Goal: Register for event/course

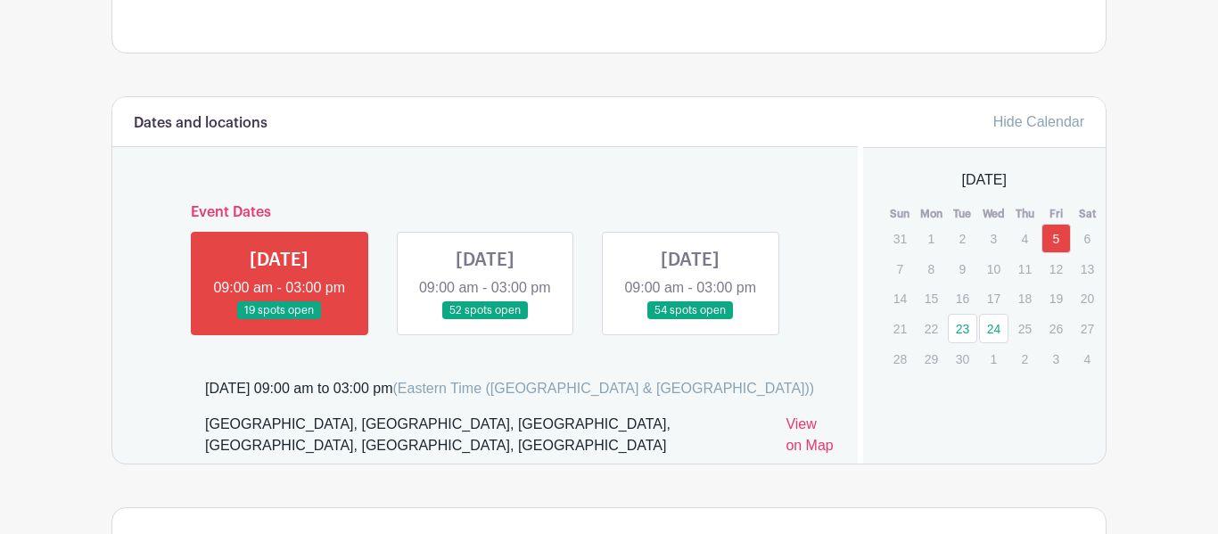
scroll to position [955, 0]
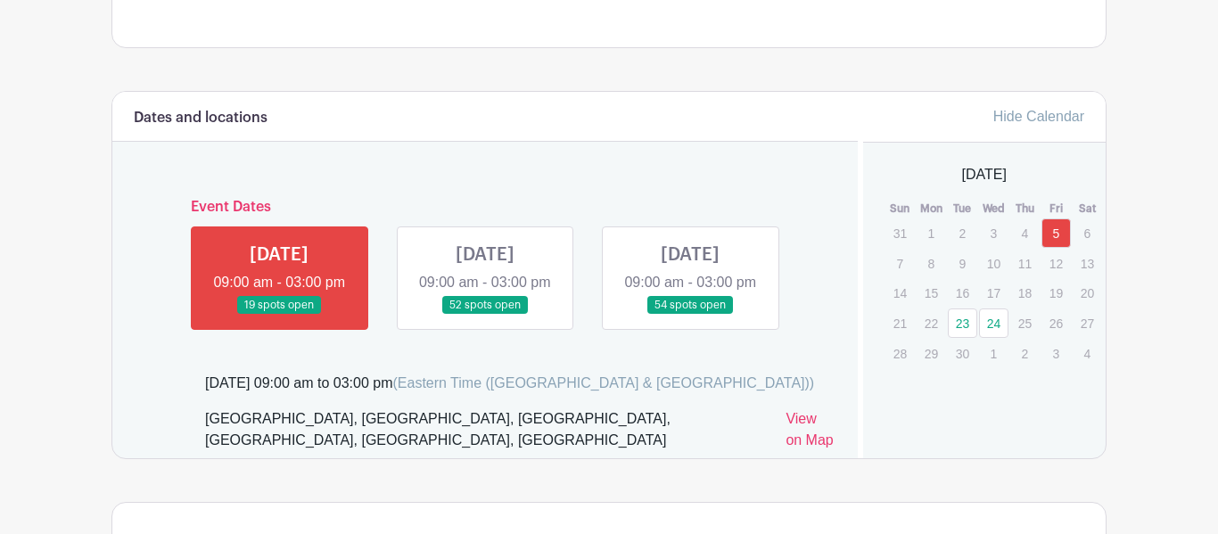
click at [690, 315] on link at bounding box center [690, 315] width 0 height 0
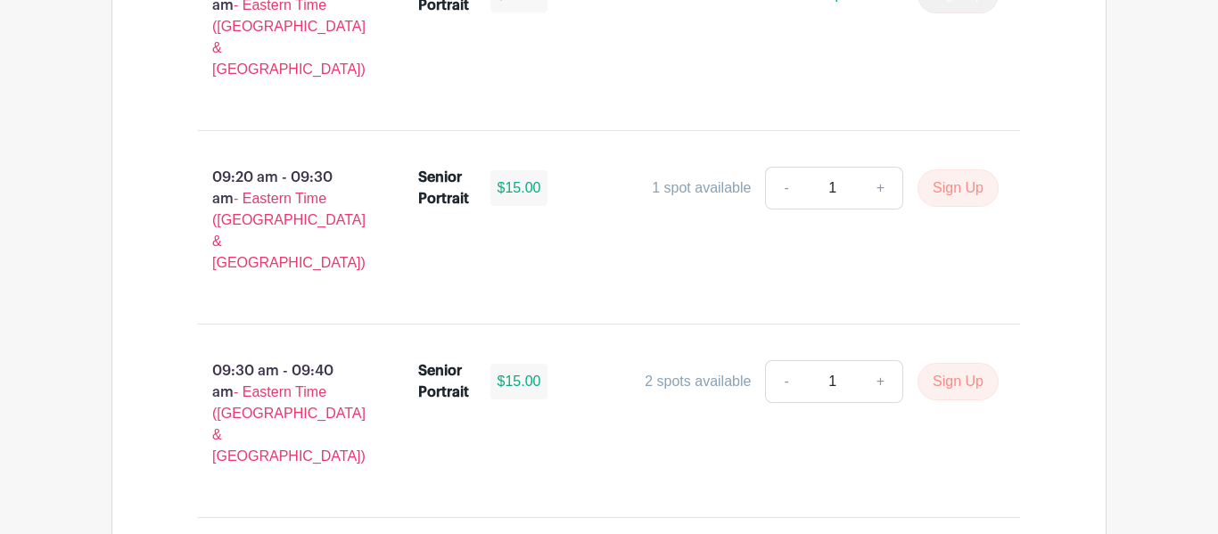
scroll to position [1783, 0]
click at [949, 170] on button "Sign Up" at bounding box center [957, 188] width 81 height 37
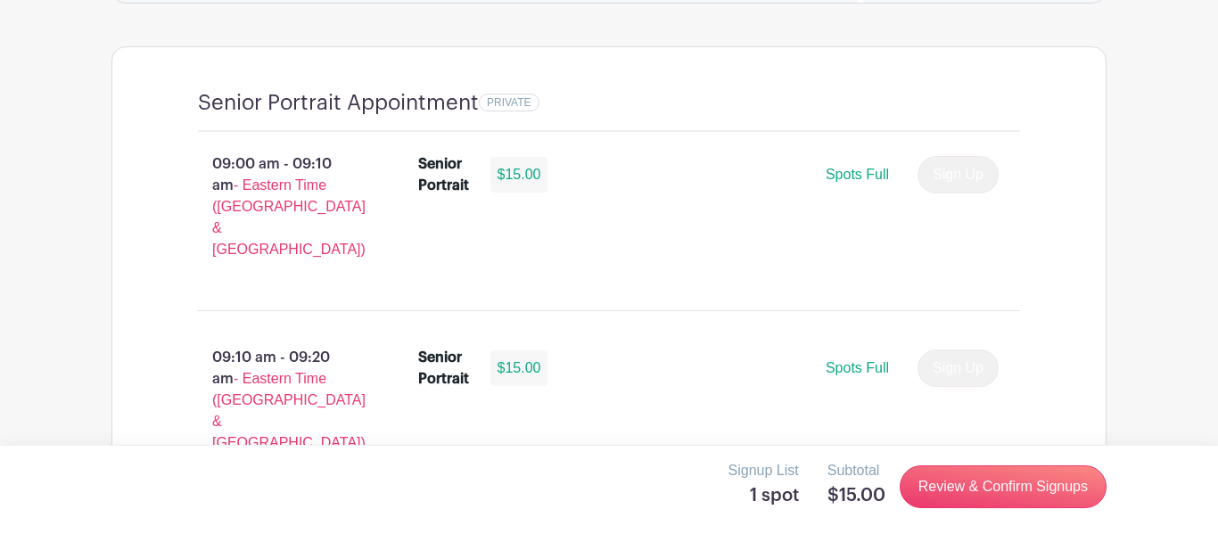
scroll to position [1418, 0]
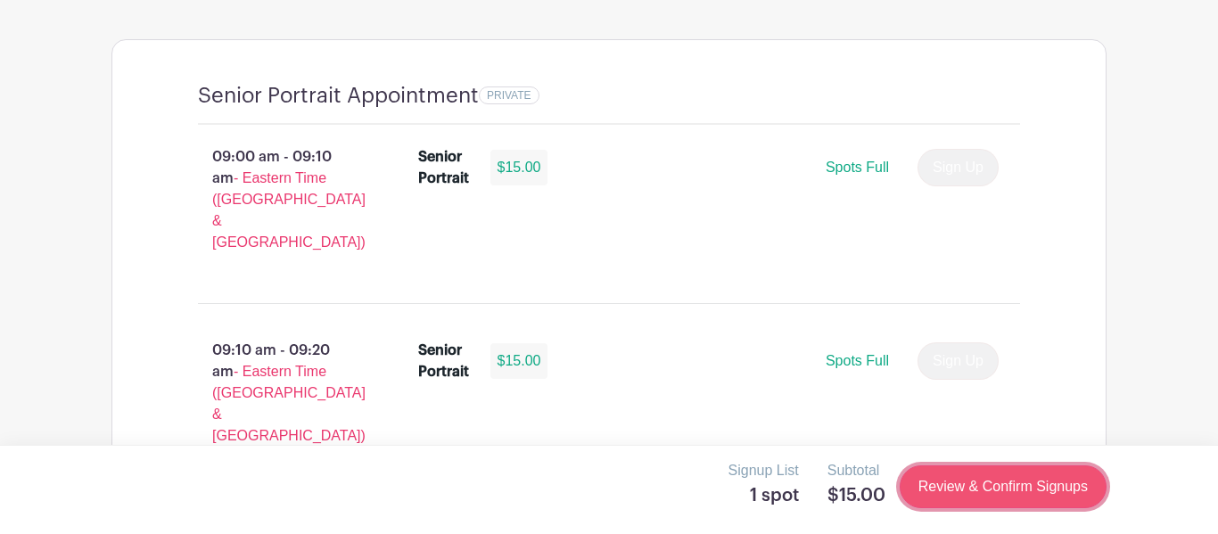
click at [1073, 504] on link "Review & Confirm Signups" at bounding box center [1003, 486] width 207 height 43
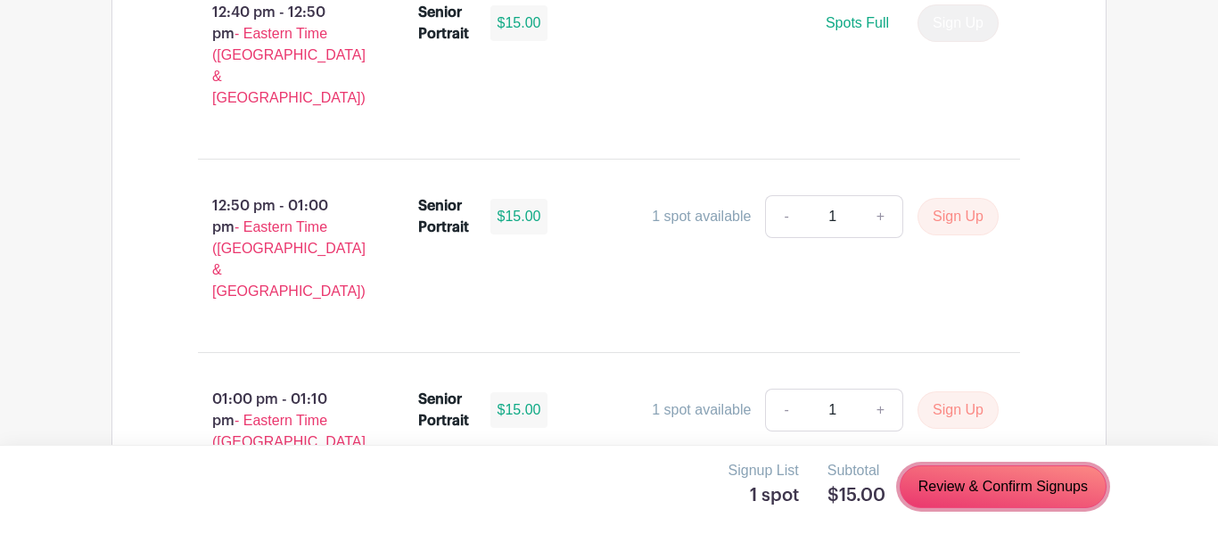
scroll to position [5833, 0]
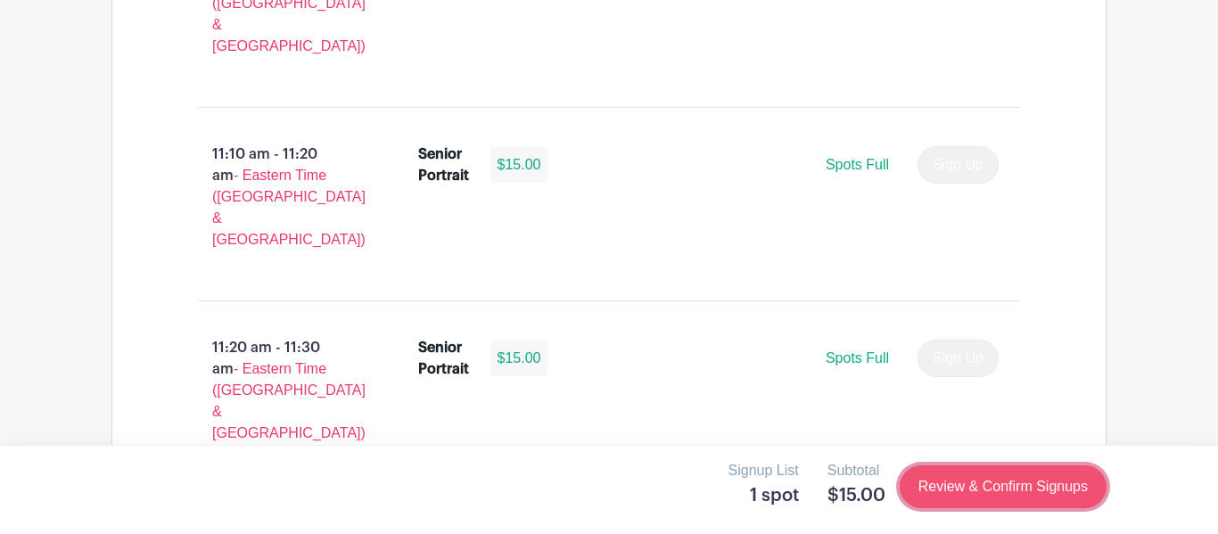
click at [1015, 489] on link "Review & Confirm Signups" at bounding box center [1003, 486] width 207 height 43
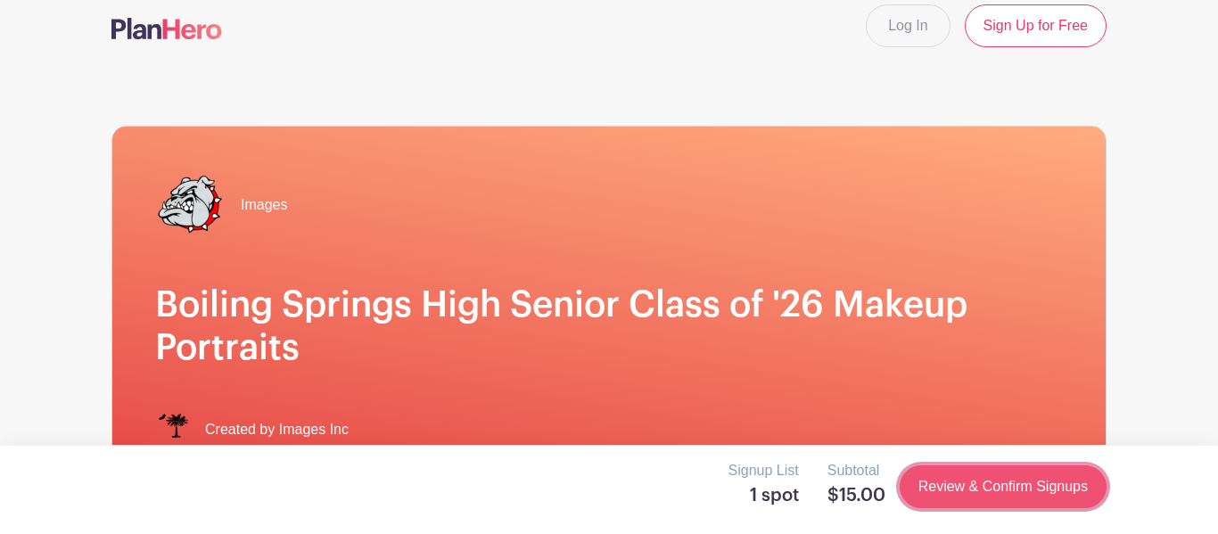
scroll to position [0, 0]
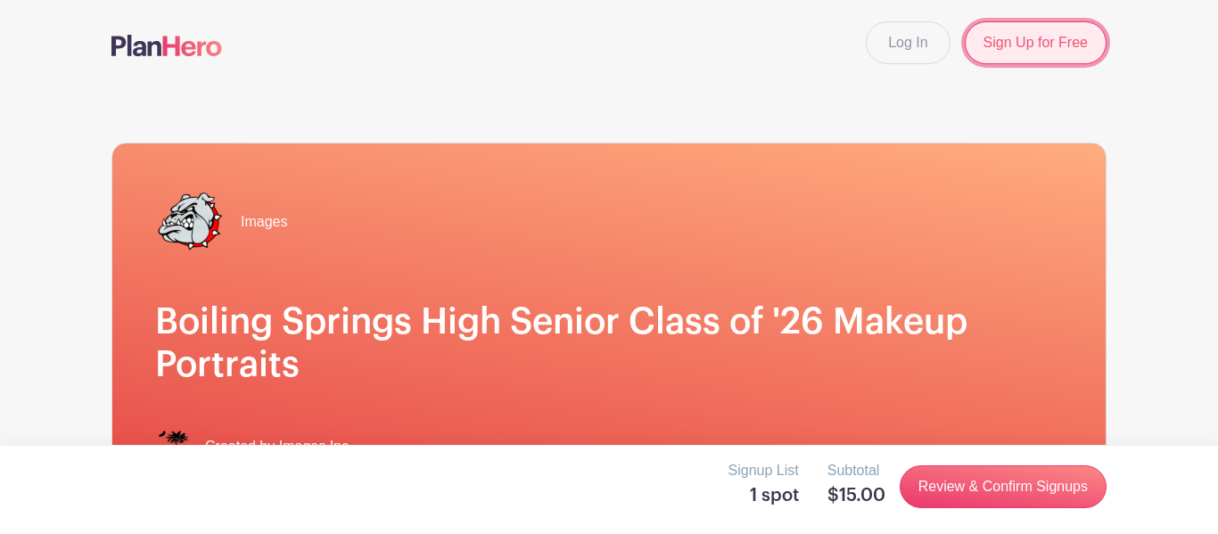
click at [1036, 34] on link "Sign Up for Free" at bounding box center [1036, 42] width 142 height 43
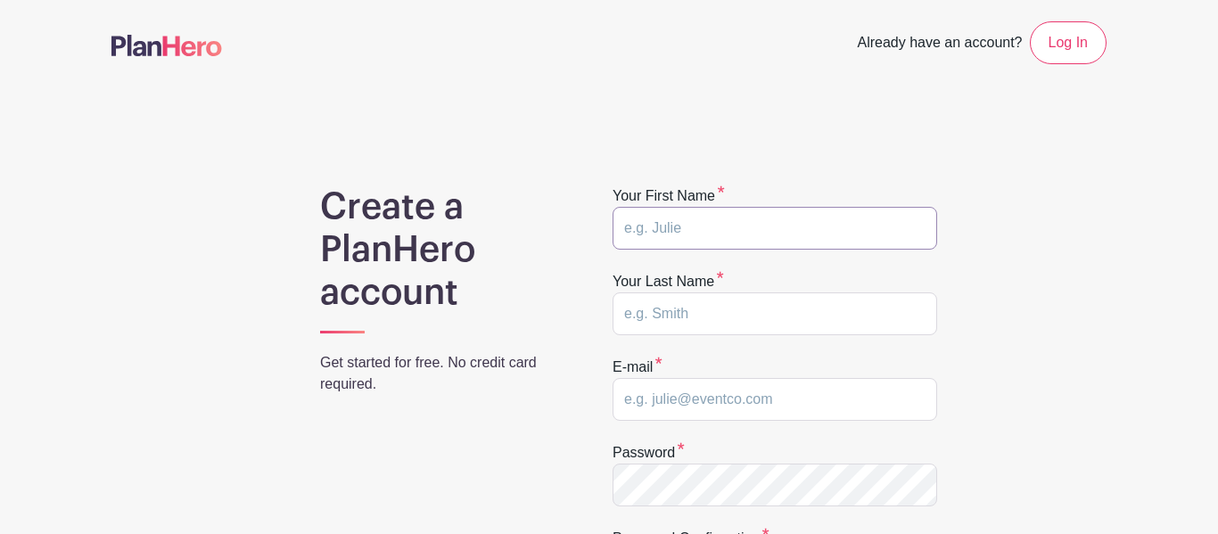
click at [889, 220] on input "text" at bounding box center [774, 228] width 325 height 43
type input "Taziah"
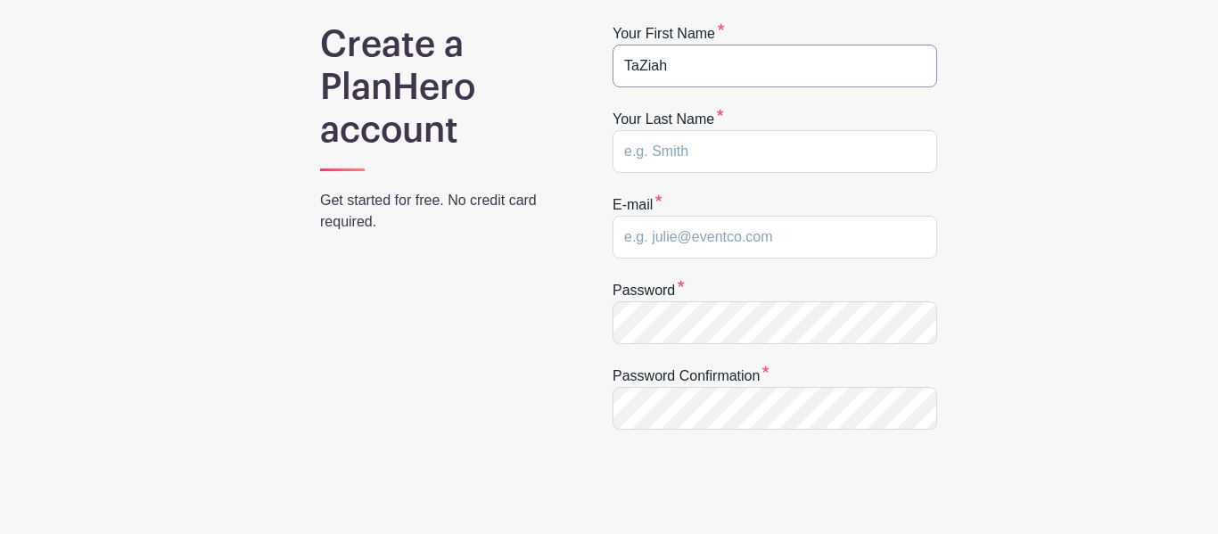
scroll to position [168, 0]
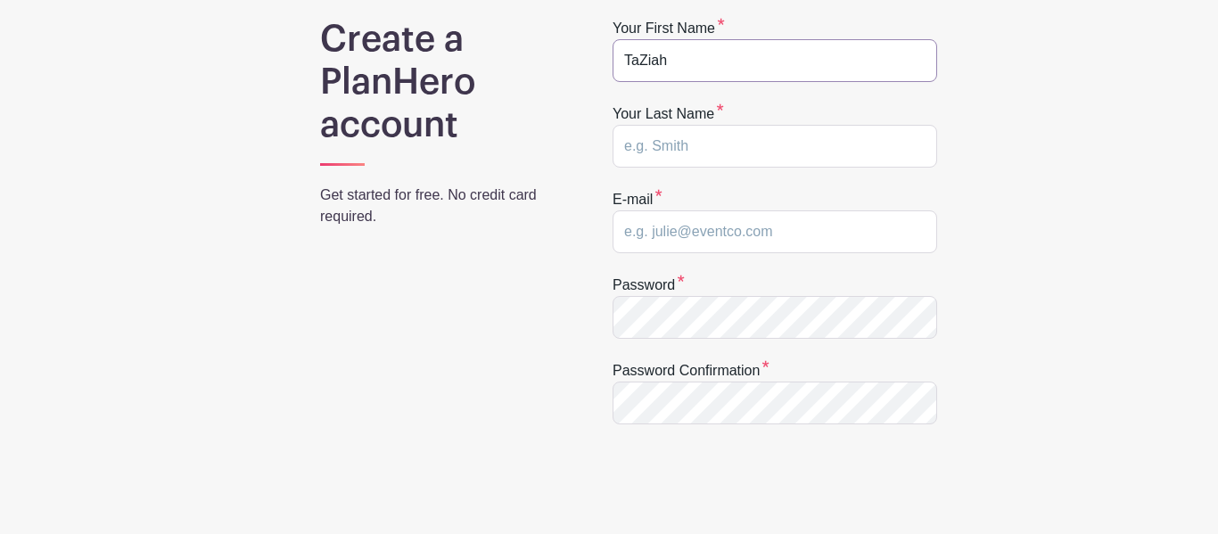
type input "TaZiah"
click at [857, 153] on input "text" at bounding box center [774, 146] width 325 height 43
type input "Johnson"
click at [675, 238] on input "email" at bounding box center [774, 231] width 325 height 43
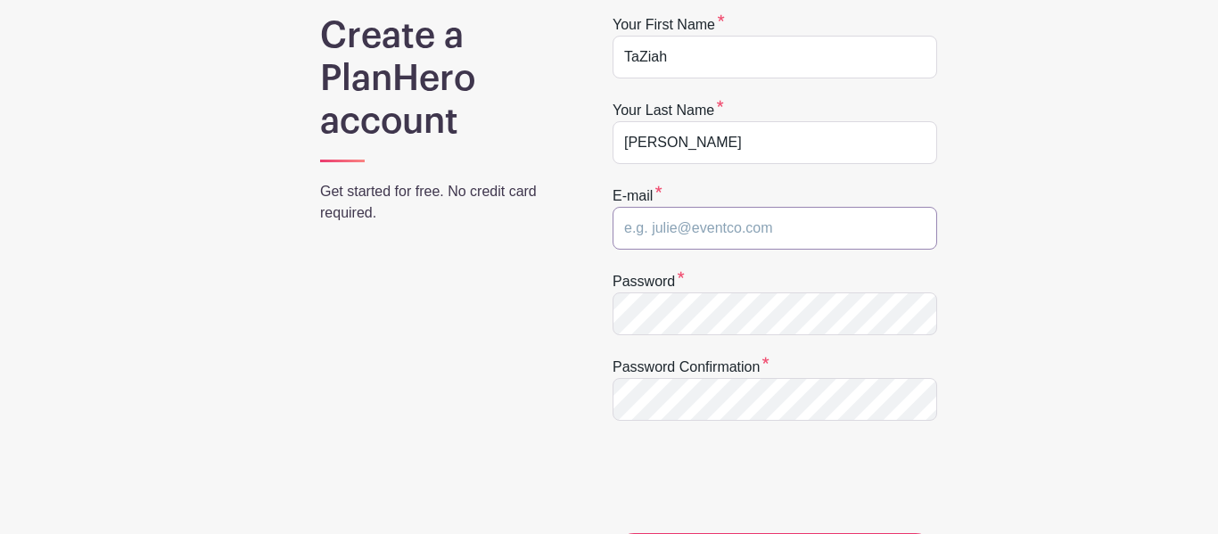
scroll to position [170, 0]
